Goal: Information Seeking & Learning: Learn about a topic

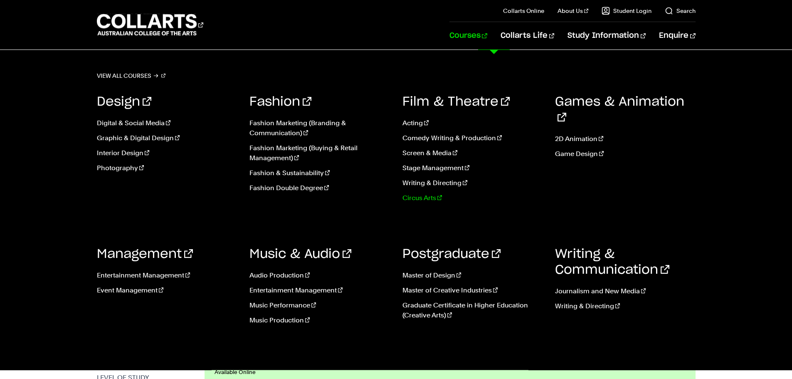
scroll to position [125, 0]
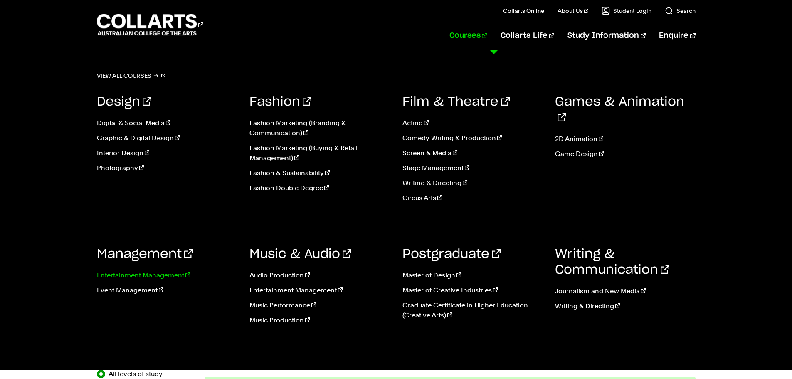
click at [153, 276] on link "Entertainment Management" at bounding box center [167, 275] width 141 height 10
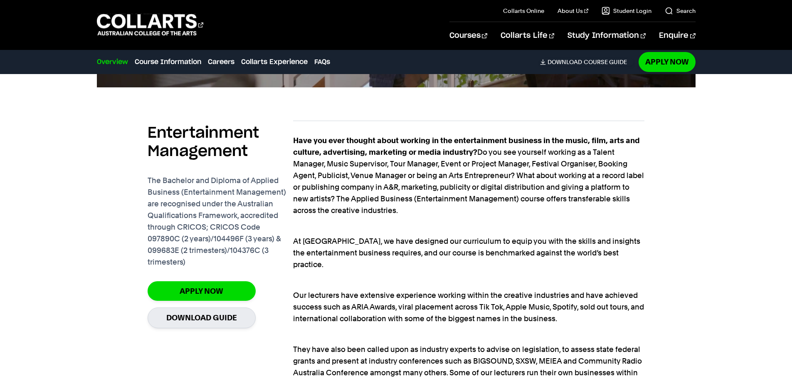
scroll to position [582, 0]
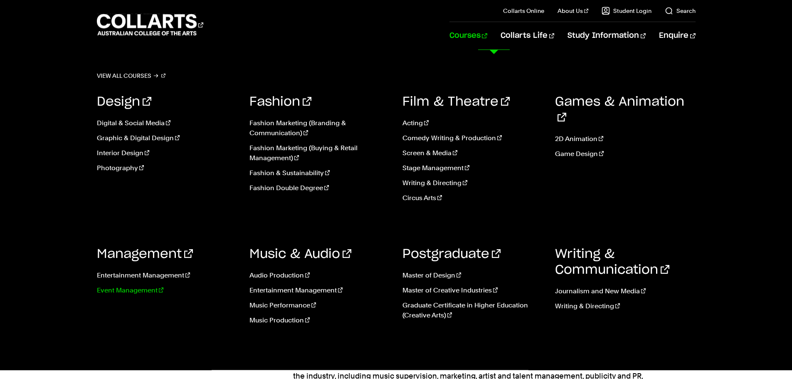
click at [124, 290] on link "Event Management" at bounding box center [167, 290] width 141 height 10
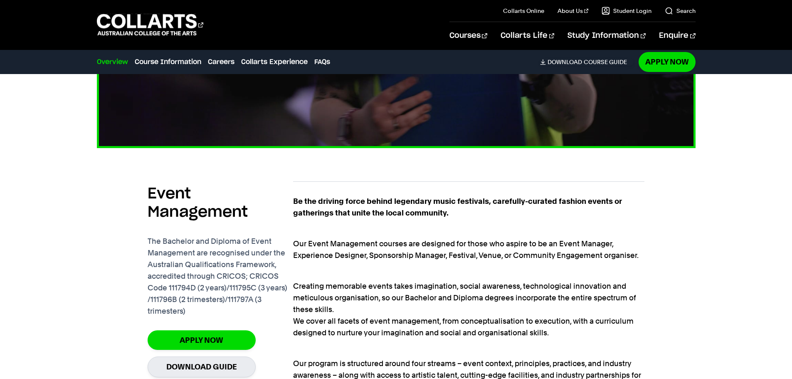
scroll to position [582, 0]
